Goal: Task Accomplishment & Management: Use online tool/utility

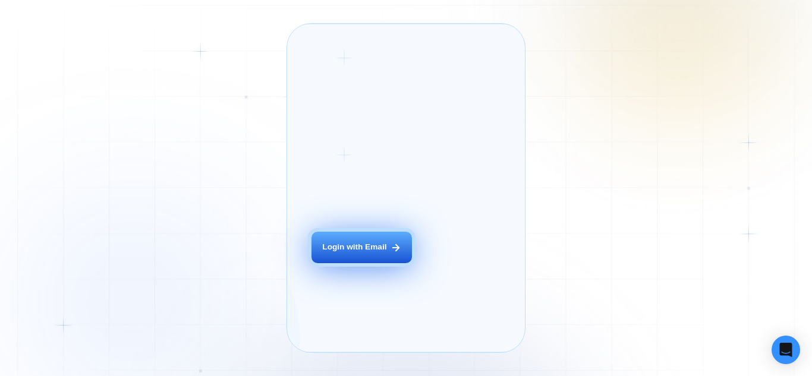
click at [350, 253] on div "Login with Email" at bounding box center [354, 247] width 64 height 11
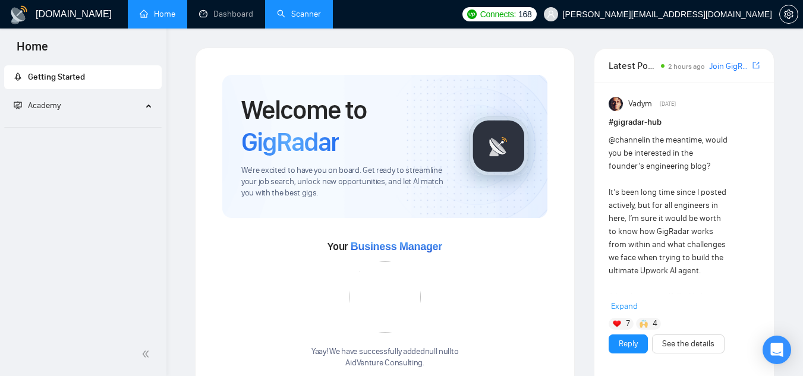
click at [288, 16] on link "Scanner" at bounding box center [299, 14] width 44 height 10
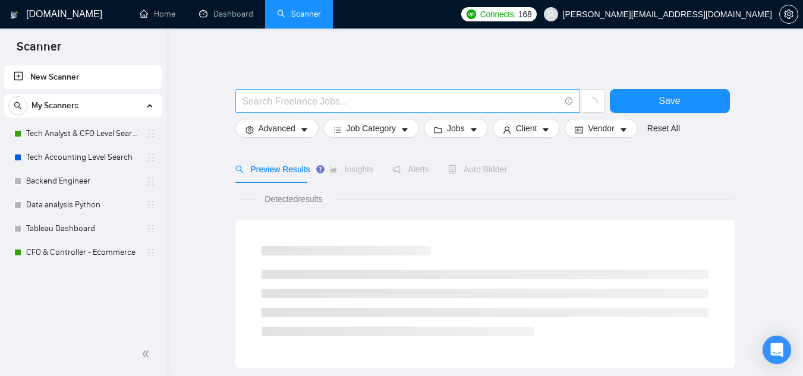
click at [309, 95] on input "text" at bounding box center [402, 101] width 318 height 15
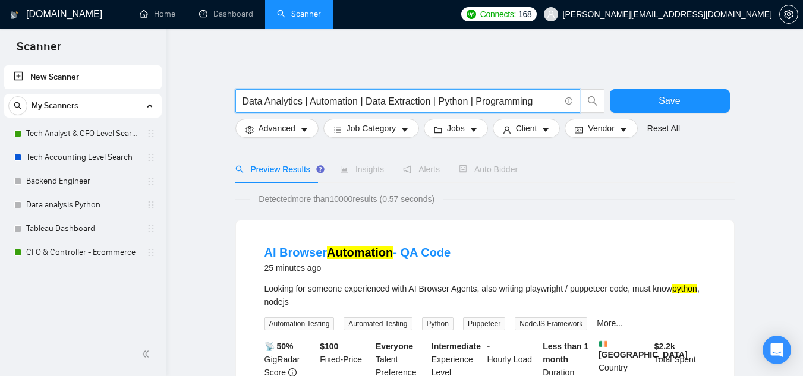
click at [494, 103] on input "Data Analytics | Automation | Data Extraction | Python | Programming" at bounding box center [402, 101] width 318 height 15
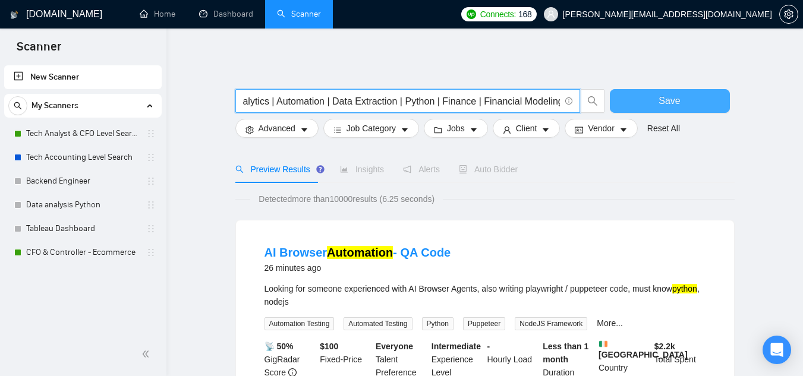
type input "Data Analytics | Automation | Data Extraction | Python | Finance | Financial Mo…"
click at [671, 102] on span "Save" at bounding box center [669, 100] width 21 height 15
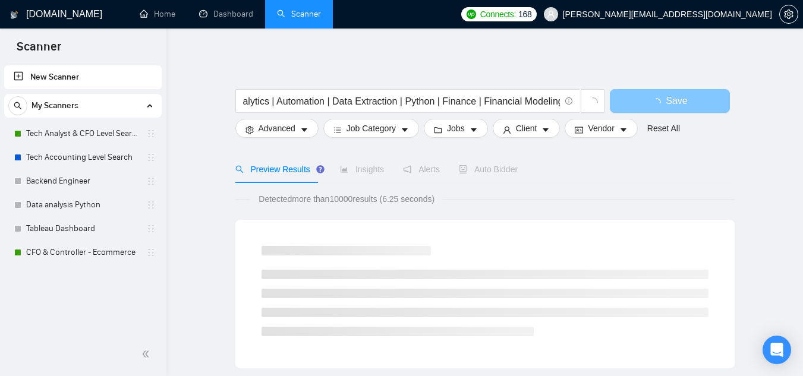
scroll to position [0, 0]
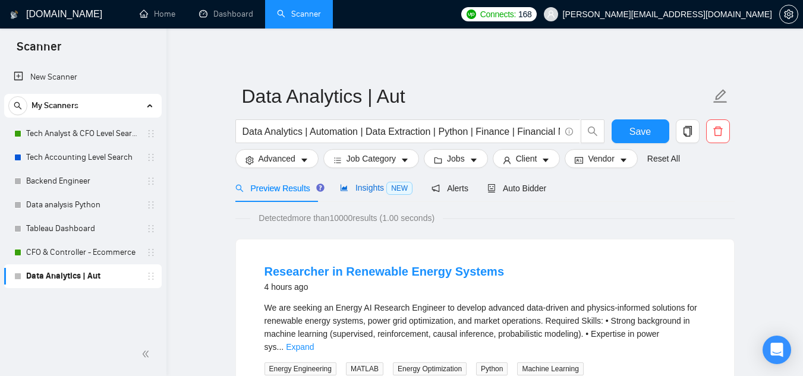
click at [372, 188] on span "Insights NEW" at bounding box center [376, 188] width 73 height 10
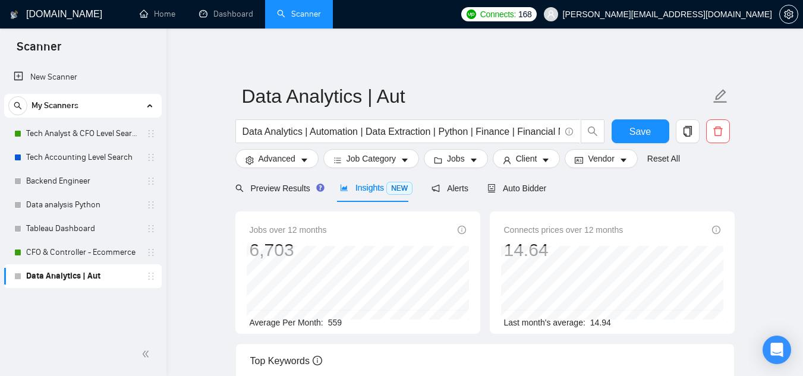
click at [35, 319] on div "New Scanner My Scanners Tech Analyst & CFO Level Search Tech Accounting Level S…" at bounding box center [83, 198] width 166 height 270
